Goal: Task Accomplishment & Management: Manage account settings

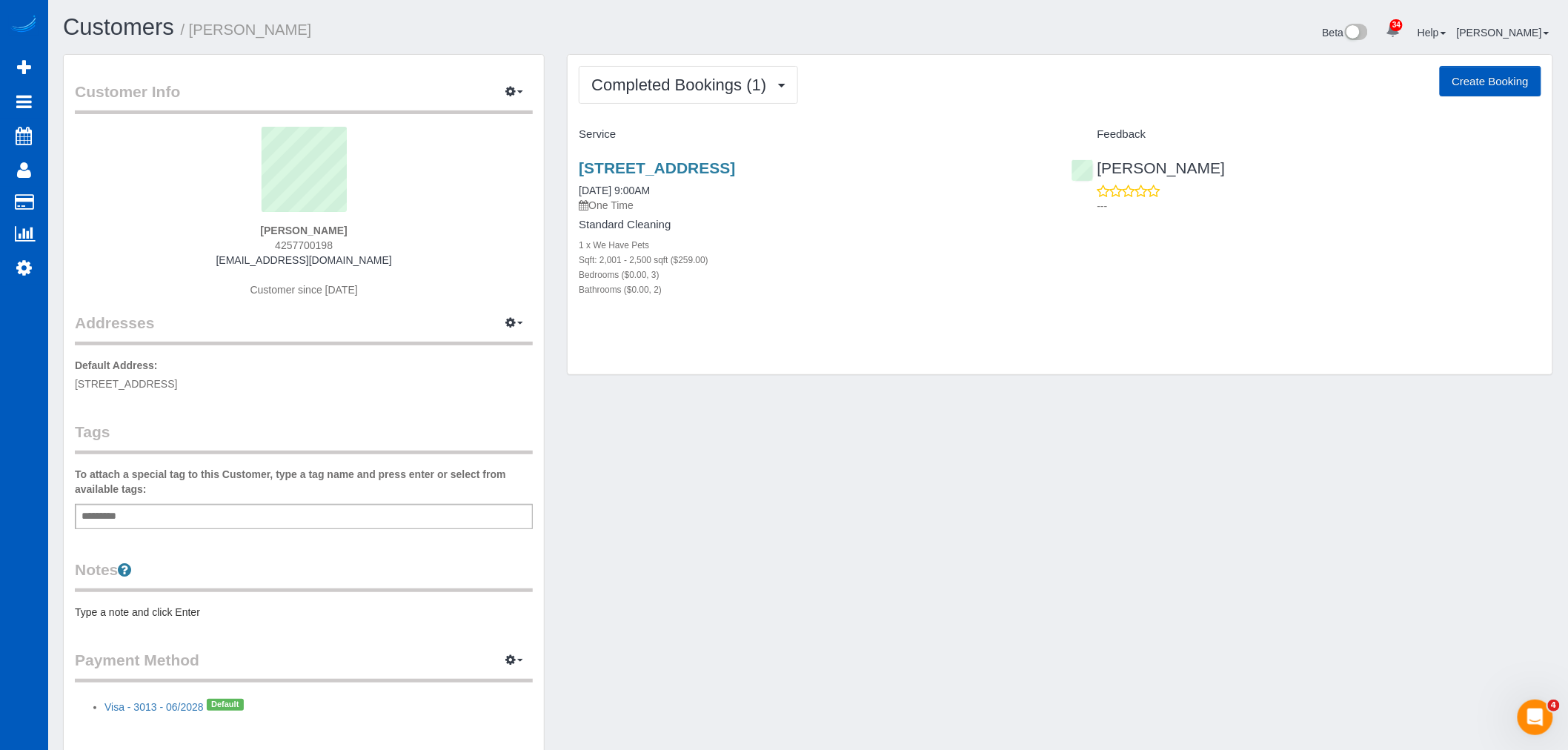
drag, startPoint x: 636, startPoint y: 171, endPoint x: 887, endPoint y: 178, distance: 251.1
click at [887, 178] on div "[STREET_ADDRESS] [DATE] 9:00AM One Time Standard Cleaning 1 x We Have Pets Sqft…" at bounding box center [813, 236] width 492 height 179
click at [703, 76] on span "Completed Bookings (1)" at bounding box center [682, 85] width 182 height 19
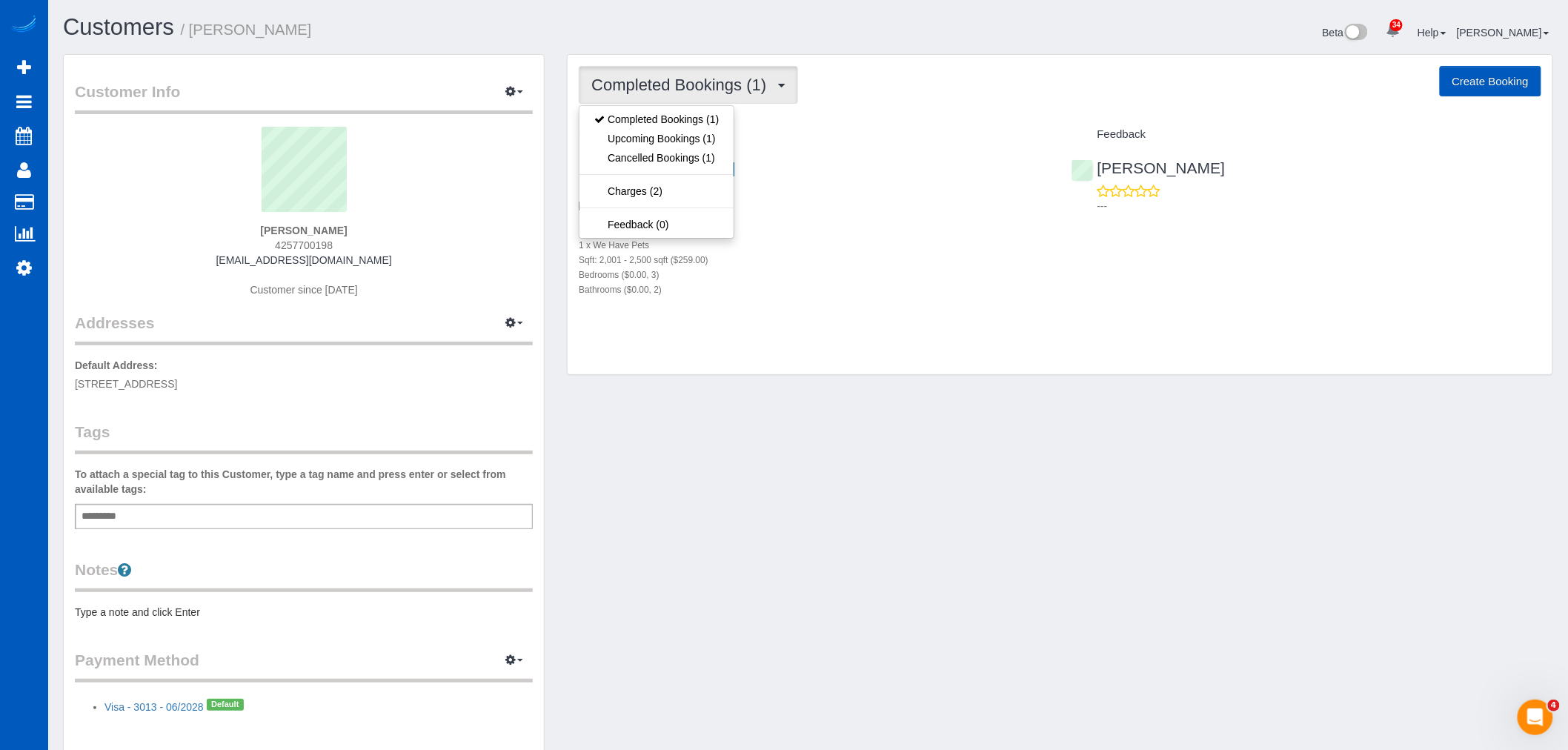
click at [959, 366] on div "Completed Bookings (1) Completed Bookings (1) Upcoming Bookings (1) Cancelled B…" at bounding box center [1060, 215] width 985 height 320
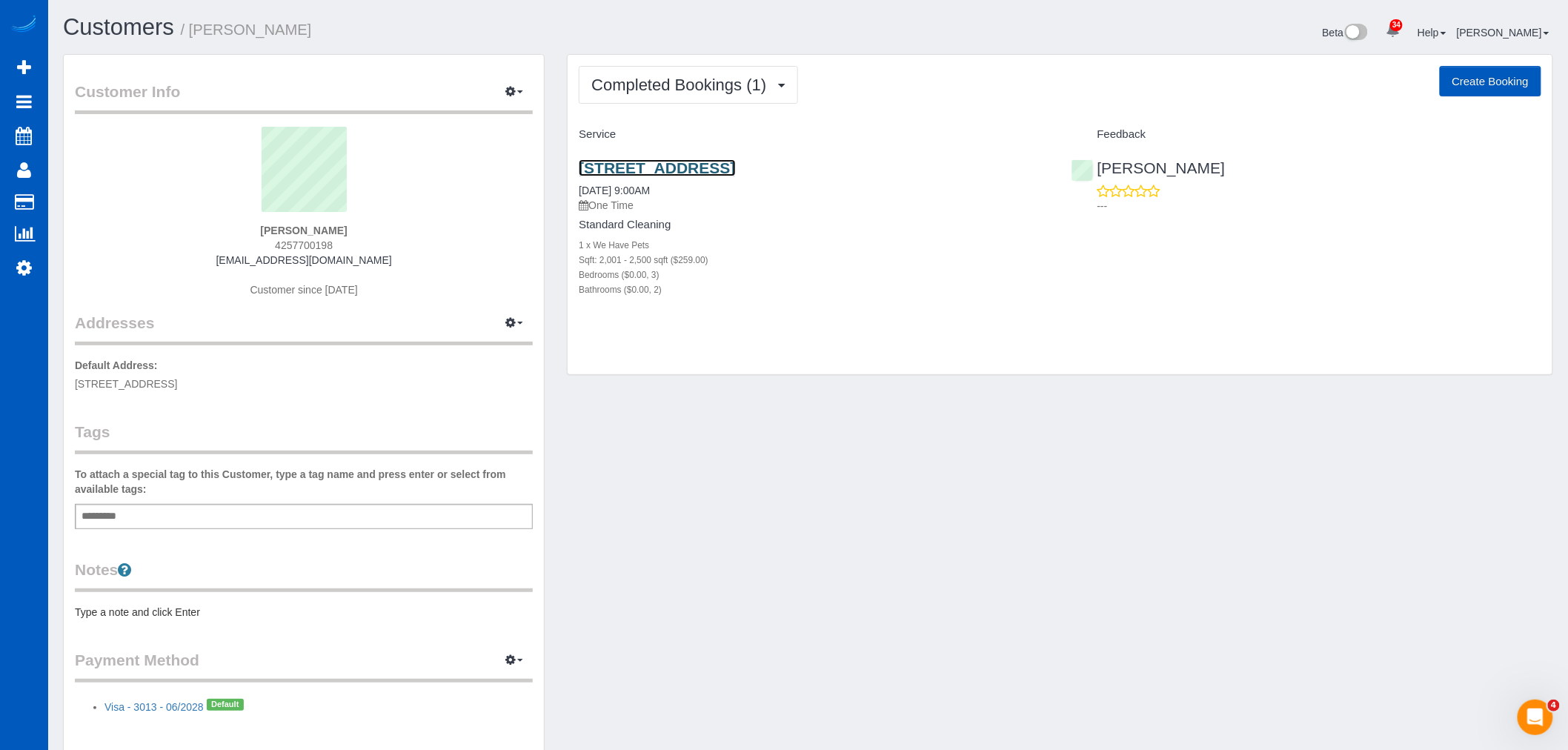
click at [717, 172] on link "[STREET_ADDRESS]" at bounding box center [657, 168] width 156 height 17
click at [665, 94] on button "Completed Bookings (1)" at bounding box center [688, 85] width 220 height 38
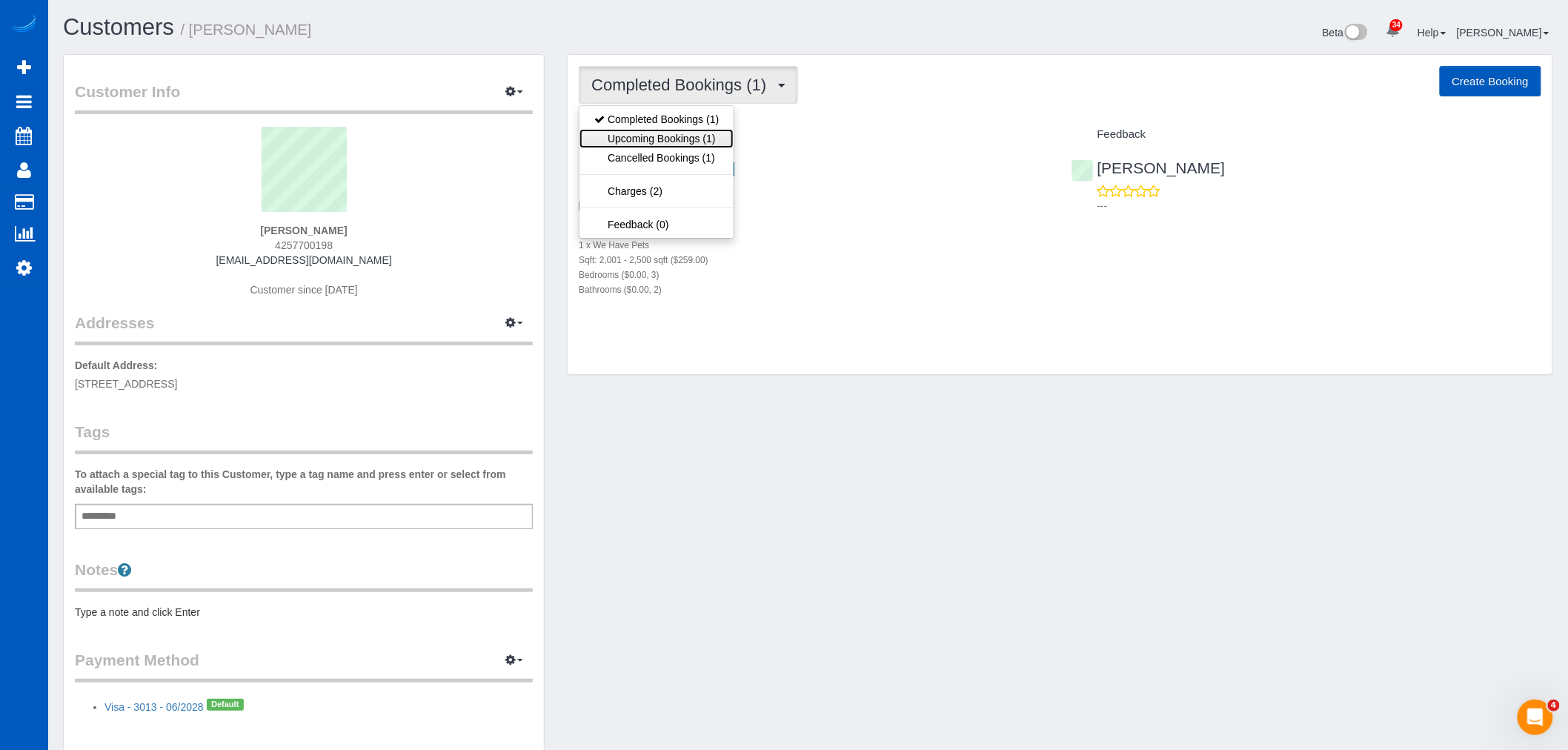
click at [654, 132] on link "Upcoming Bookings (1)" at bounding box center [657, 138] width 154 height 19
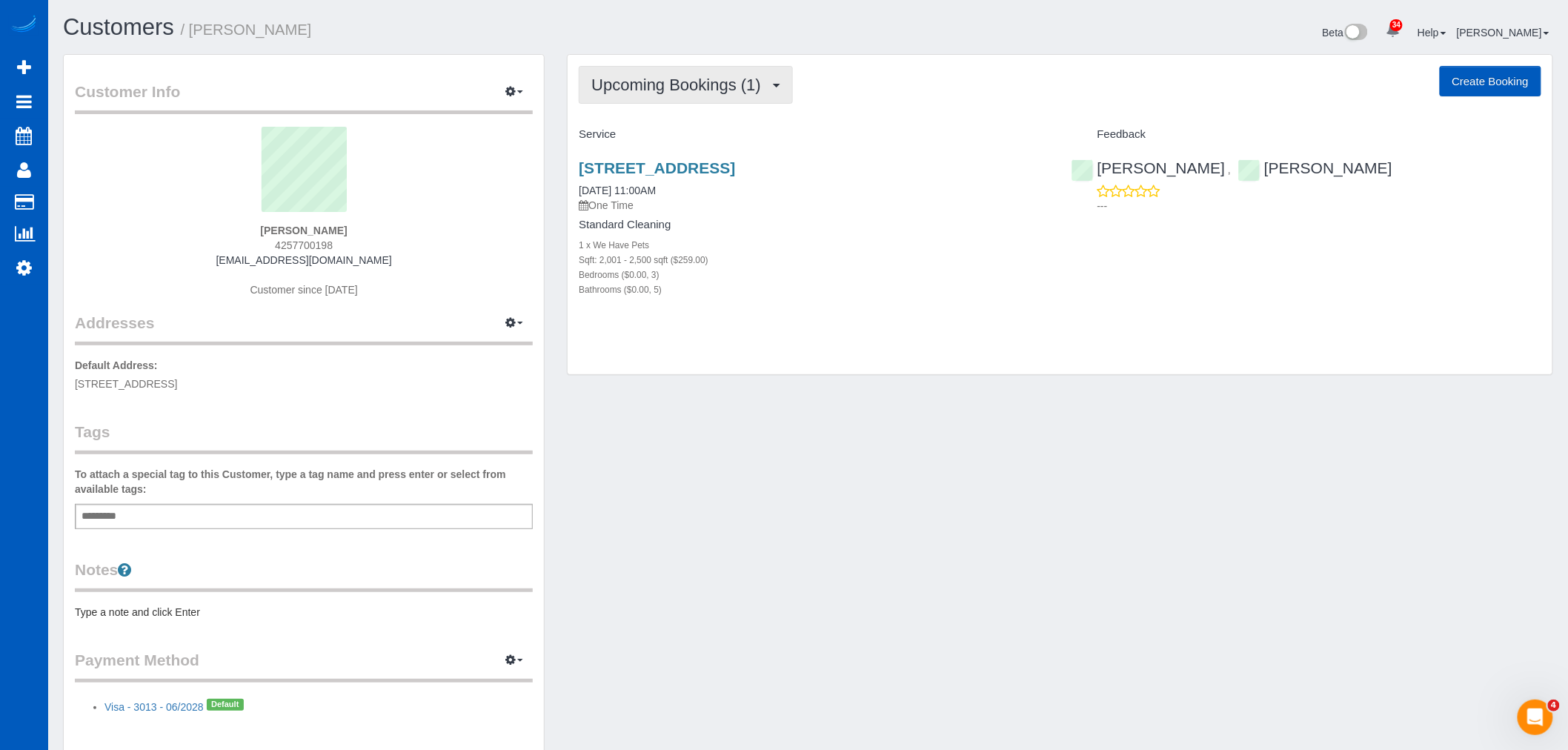
click at [641, 85] on span "Upcoming Bookings (1)" at bounding box center [680, 85] width 177 height 19
click at [675, 154] on link "Cancelled Bookings (1)" at bounding box center [657, 158] width 154 height 19
click at [653, 91] on span "Cancelled Bookings (1)" at bounding box center [679, 85] width 176 height 19
click at [659, 139] on link "Upcoming Bookings (1)" at bounding box center [657, 138] width 154 height 19
click at [636, 167] on link "13757 Se 7th Street, Bellevue, WA 98005" at bounding box center [657, 168] width 156 height 17
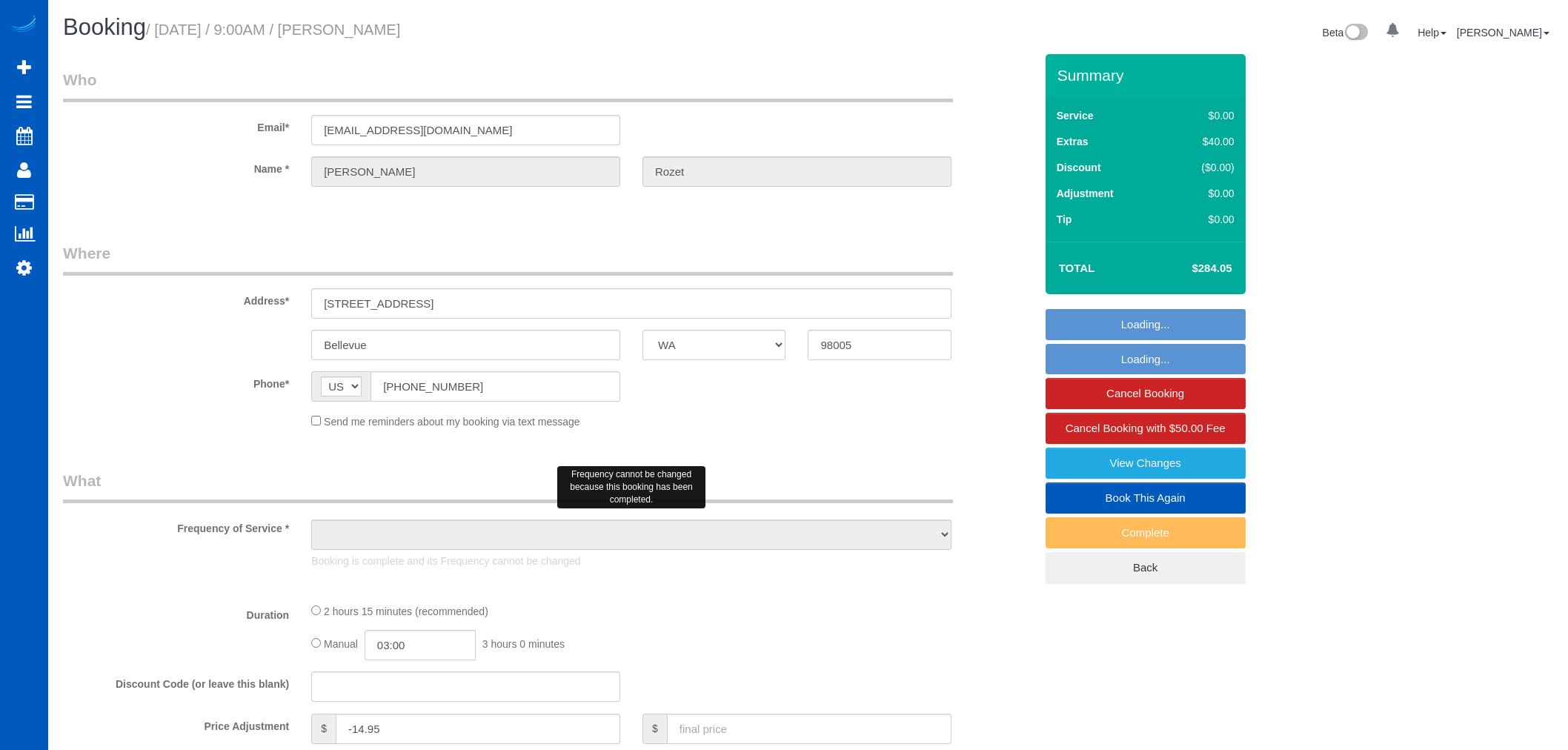
select select "WA"
select select "object:1149"
select select "199"
select select "2001"
select select "3"
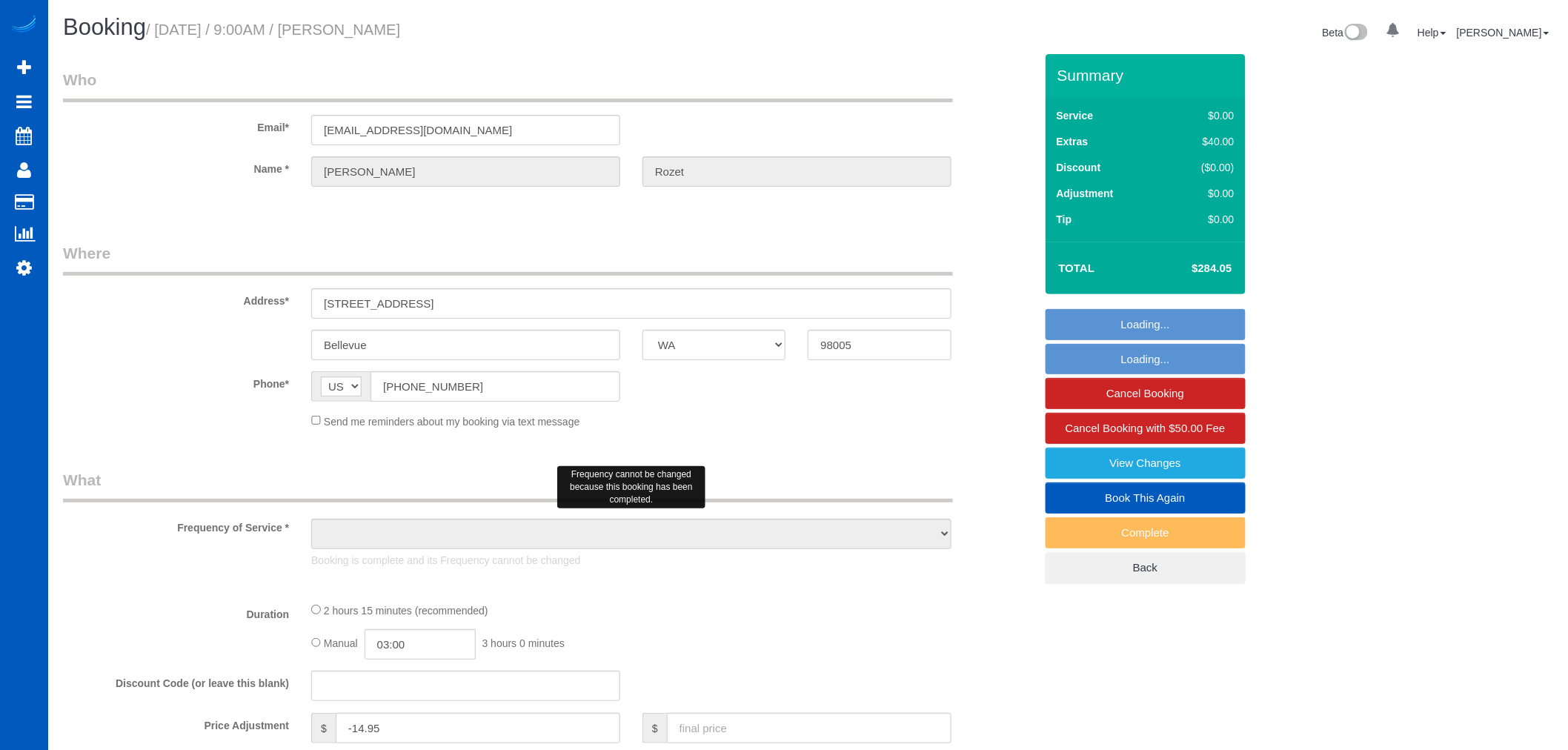
select select "2"
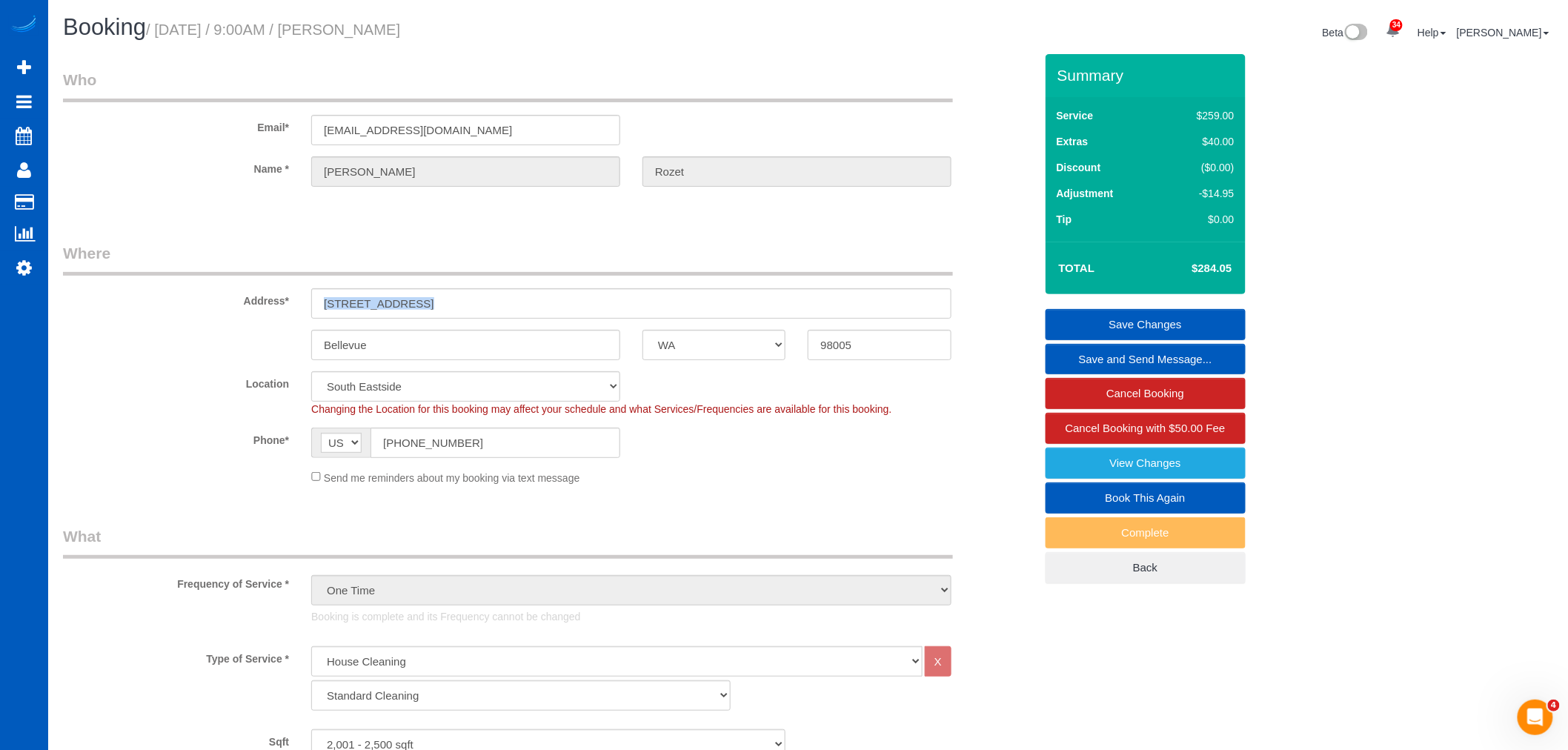
drag, startPoint x: 442, startPoint y: 321, endPoint x: 409, endPoint y: 301, distance: 38.6
click at [382, 306] on sui-booking-address "Address* 13757 SE 7th Street Bellevue AK AL AR AZ CA CO CT DC DE FL GA HI IA ID…" at bounding box center [548, 300] width 972 height 118
drag, startPoint x: 433, startPoint y: 305, endPoint x: 318, endPoint y: 307, distance: 115.0
click at [318, 307] on input "[STREET_ADDRESS]" at bounding box center [632, 303] width 640 height 30
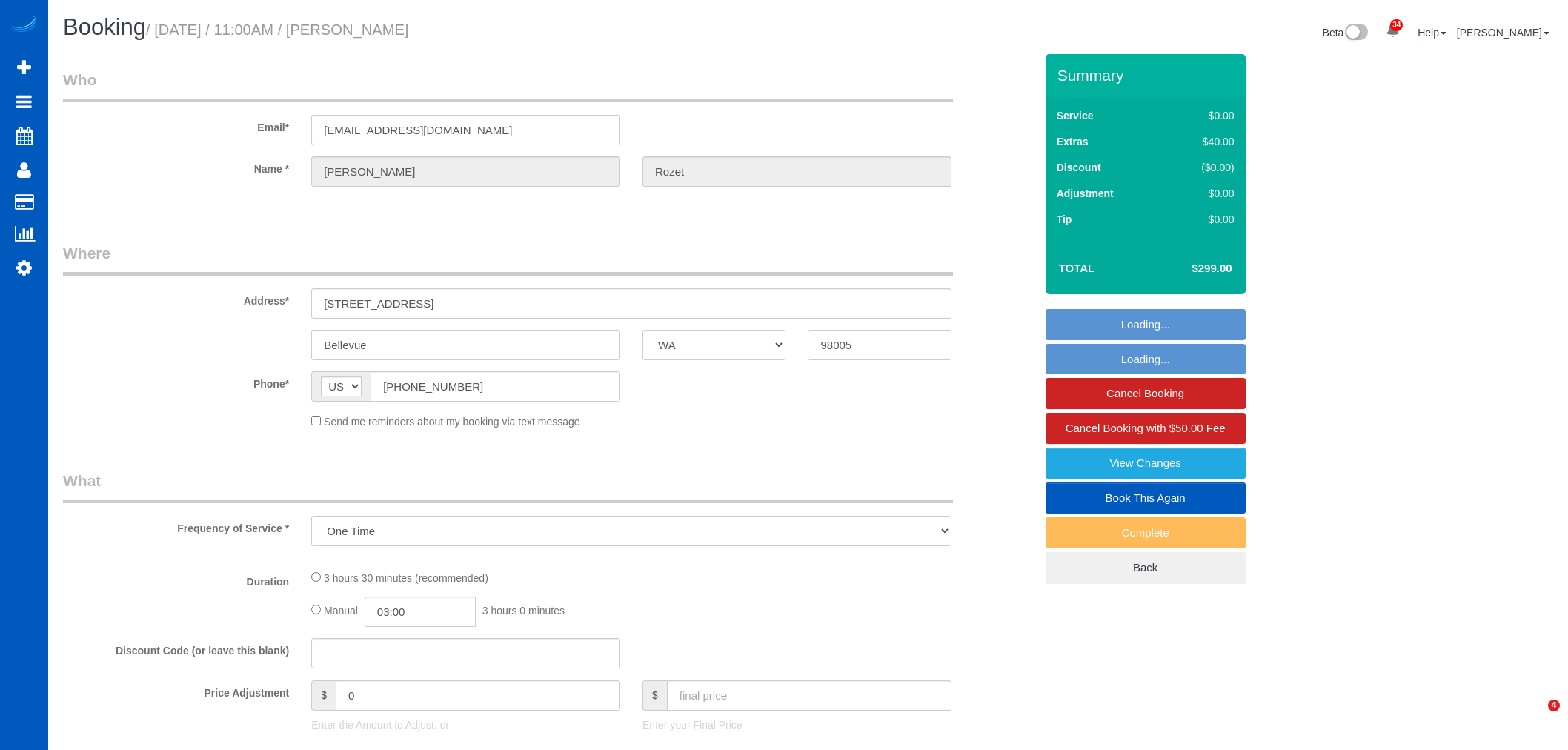
select select "WA"
select select "object:1132"
select select "199"
select select "2001"
select select "3"
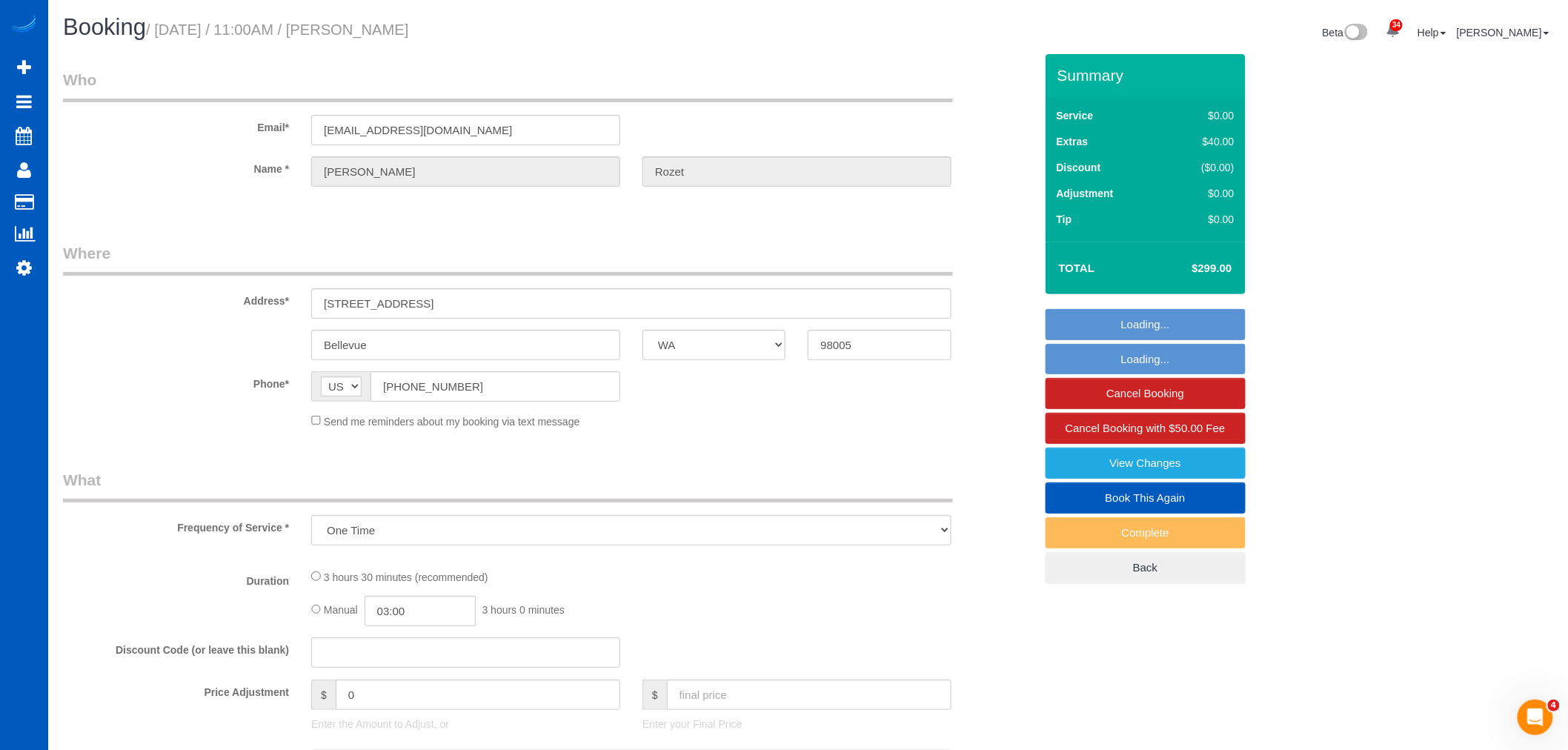
select select "5"
select select "spot1"
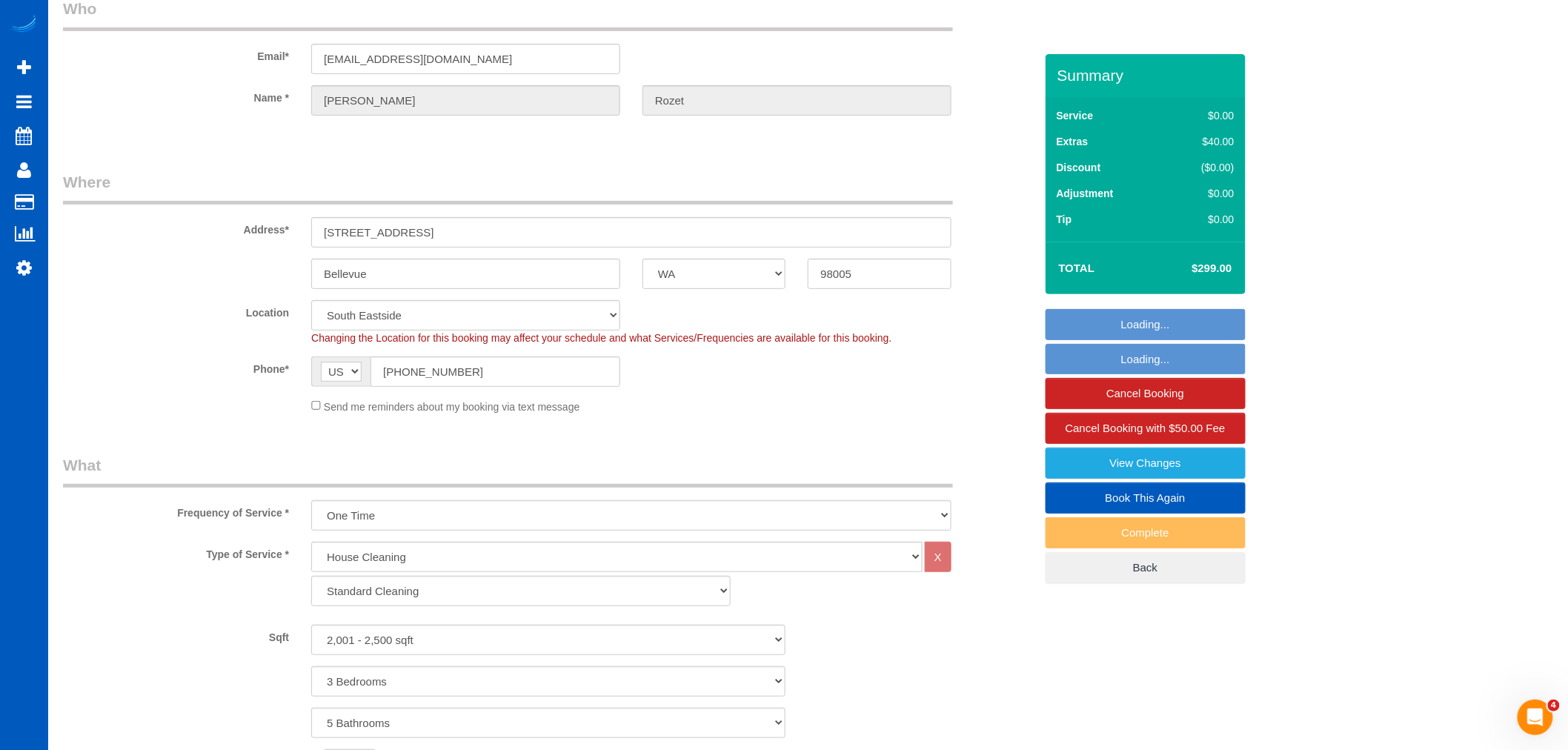
select select "2001"
select select "3"
select select "5"
